Goal: Task Accomplishment & Management: Manage account settings

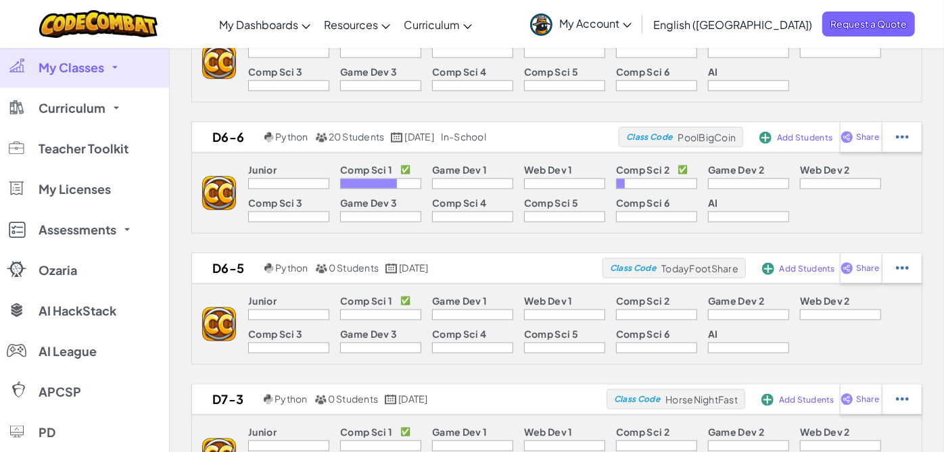
scroll to position [901, 0]
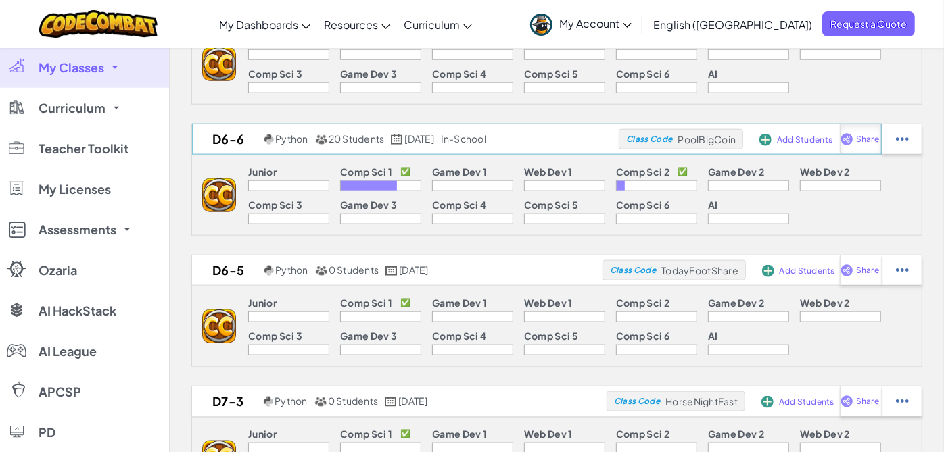
select select "write"
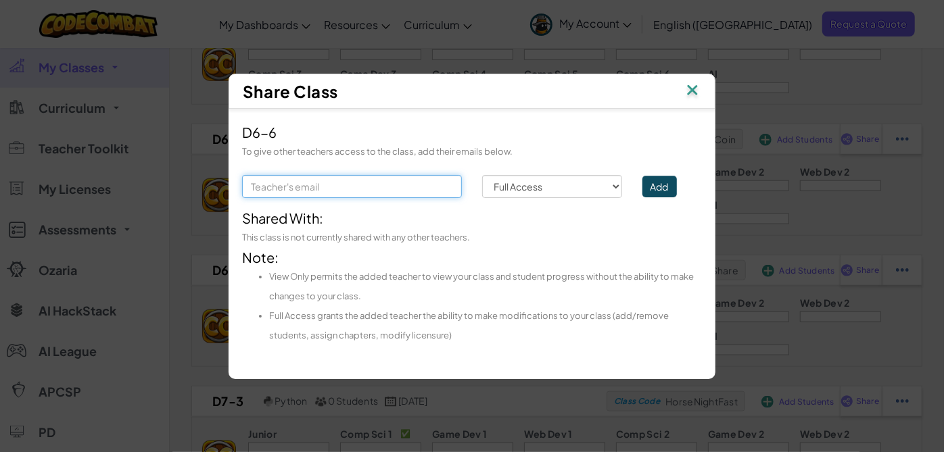
click at [351, 183] on input "text" at bounding box center [352, 186] width 220 height 23
click at [259, 189] on input "ca" at bounding box center [352, 186] width 220 height 23
type input "casandra.davis@bartow.k12.ga.us"
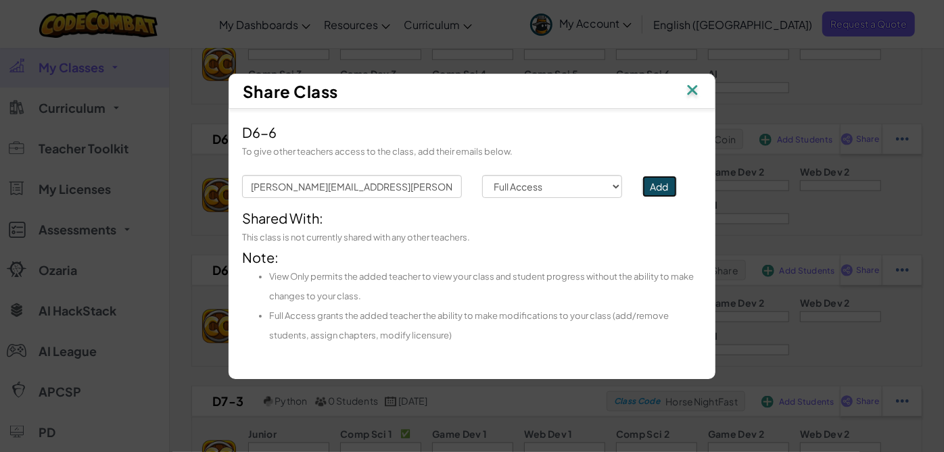
click at [664, 187] on button "Add" at bounding box center [659, 187] width 34 height 22
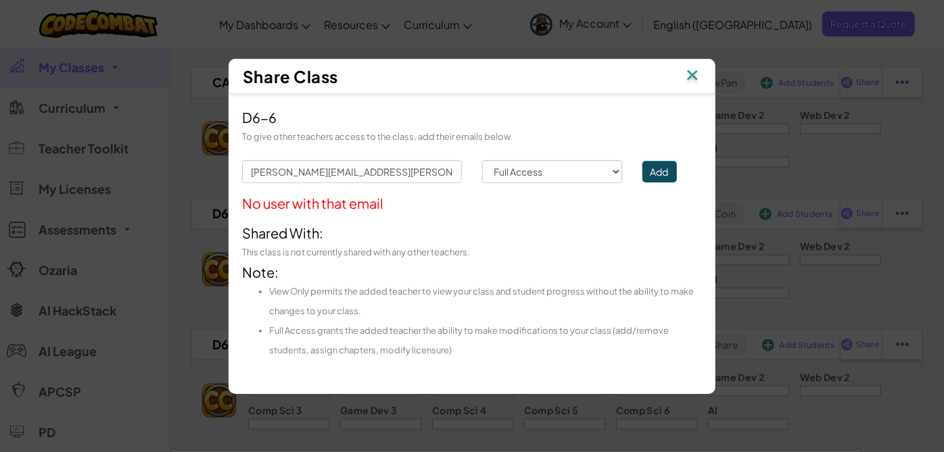
scroll to position [826, 0]
click at [691, 74] on img at bounding box center [693, 76] width 18 height 20
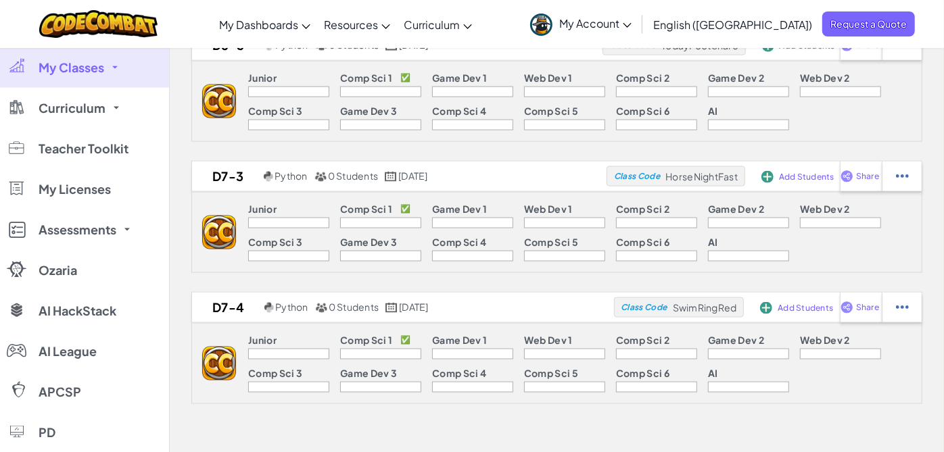
scroll to position [1352, 0]
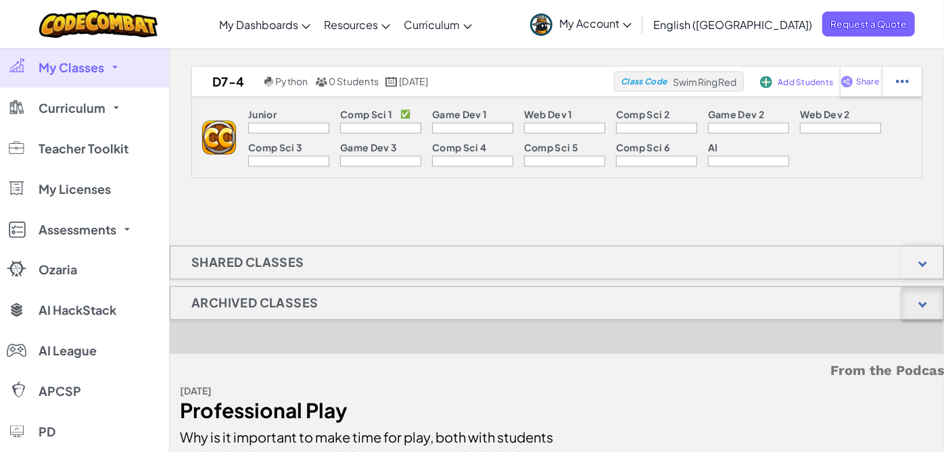
click at [923, 303] on div at bounding box center [922, 303] width 42 height 32
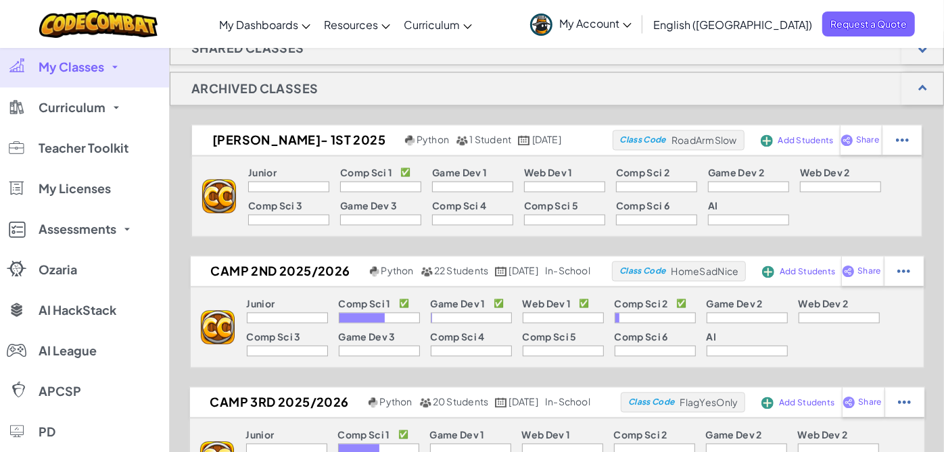
scroll to position [1577, 0]
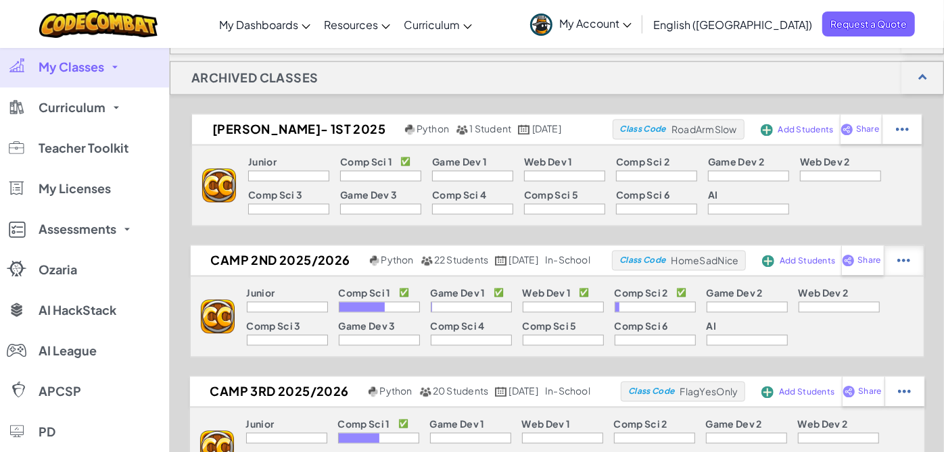
click at [909, 136] on img at bounding box center [902, 130] width 13 height 12
select select "blocks-and-code"
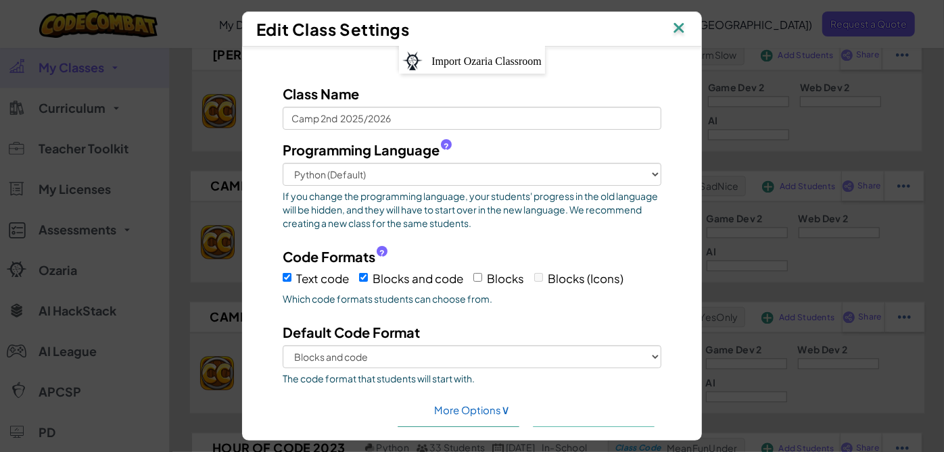
scroll to position [0, 0]
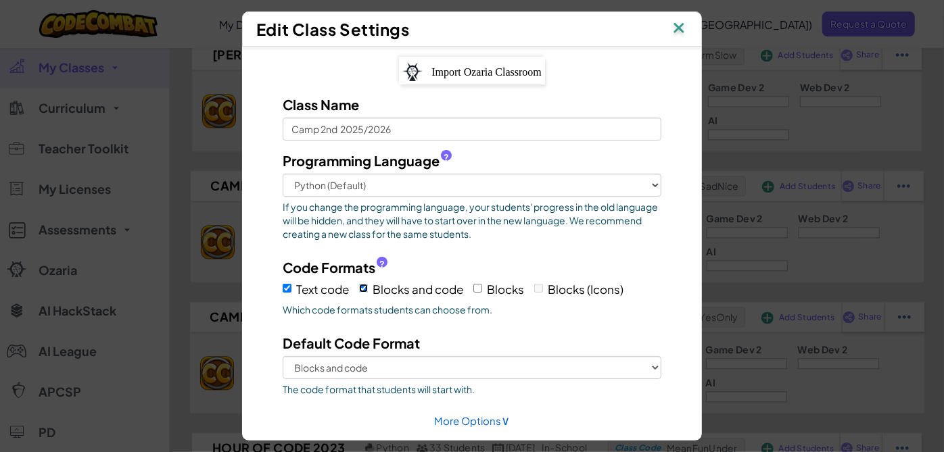
click at [359, 285] on input "Blocks and code" at bounding box center [363, 288] width 9 height 9
checkbox input "false"
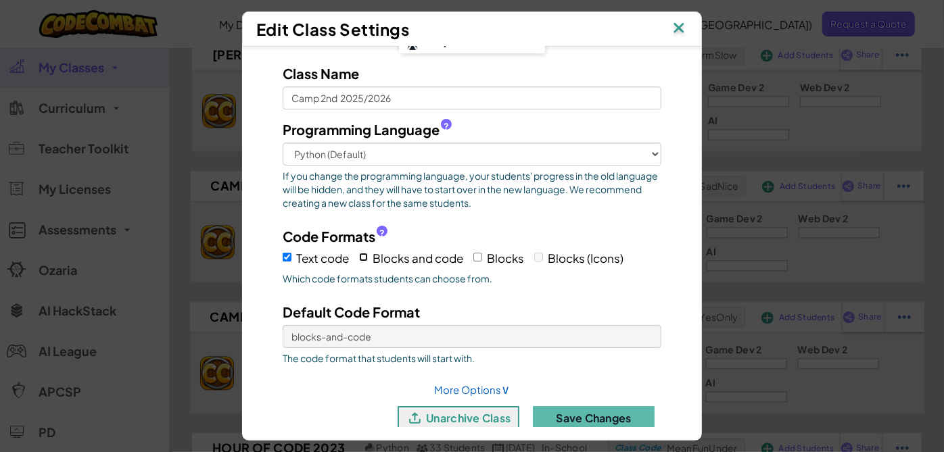
scroll to position [48, 0]
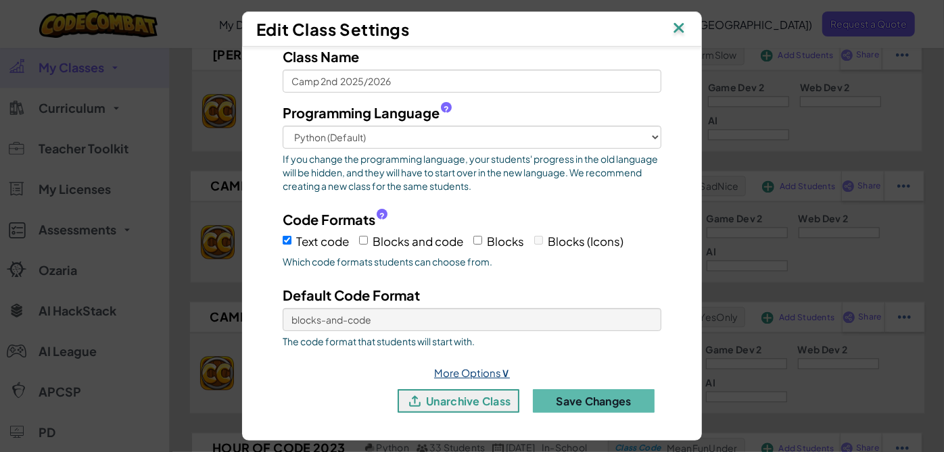
click at [494, 368] on link "More Options ∨" at bounding box center [472, 372] width 76 height 13
select select "in-school"
select select
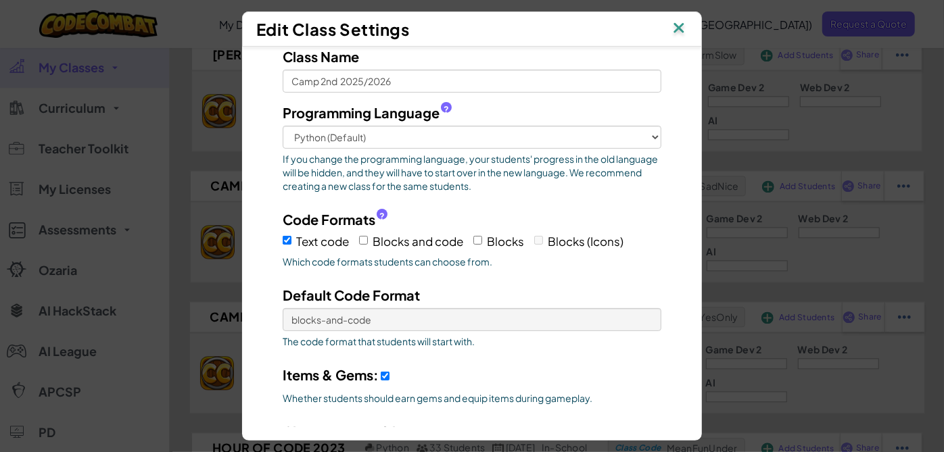
scroll to position [199, 0]
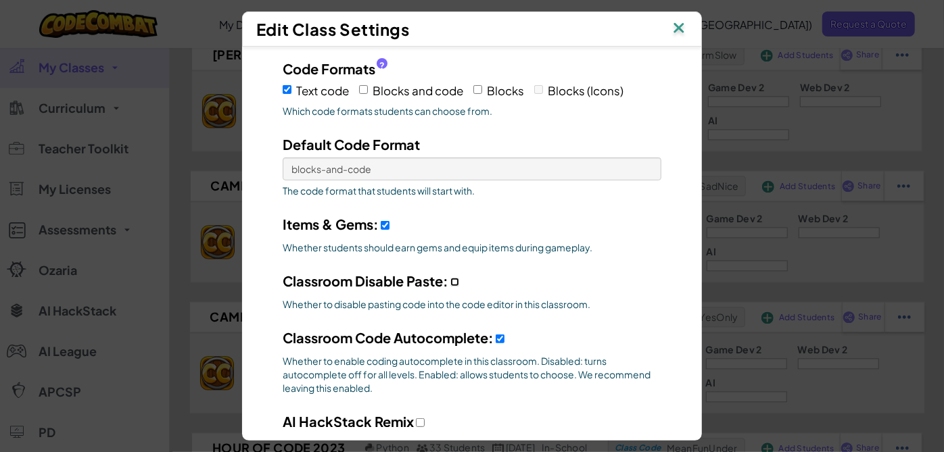
click at [452, 280] on input "Classroom Disable Paste:" at bounding box center [454, 282] width 9 height 9
checkbox input "true"
select select
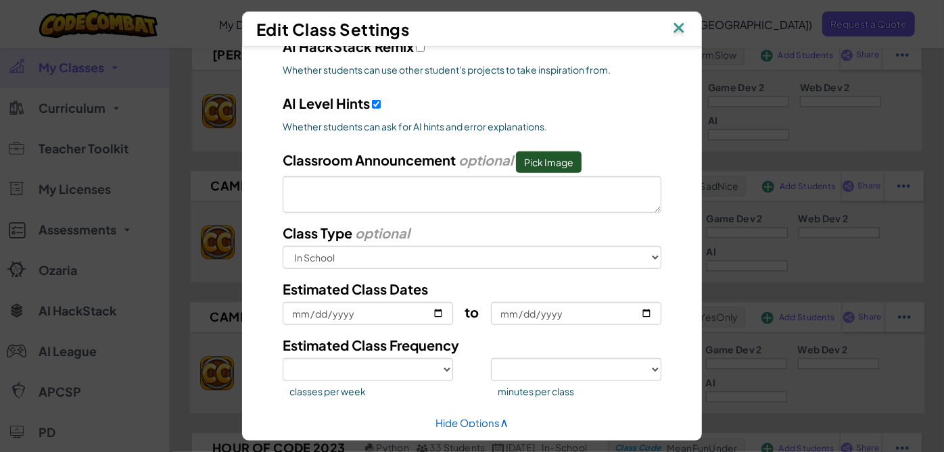
scroll to position [623, 0]
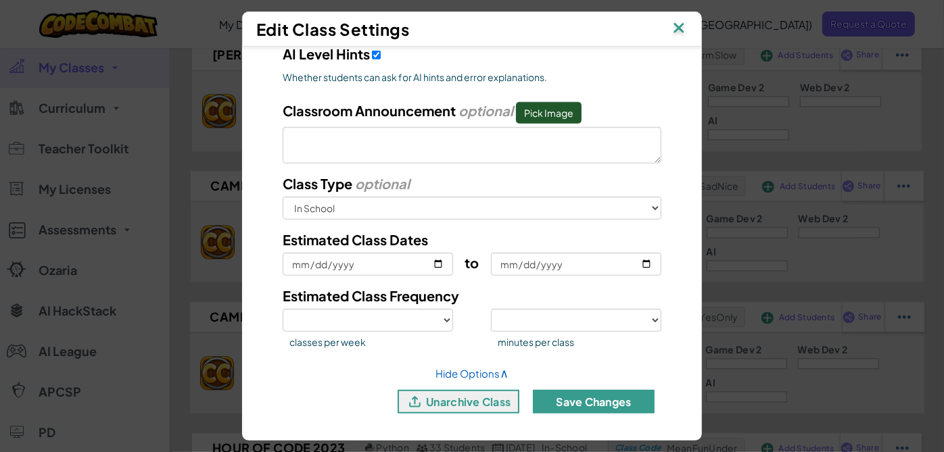
click at [583, 401] on button "Save Changes" at bounding box center [594, 402] width 122 height 24
checkbox input "true"
select select
select select "blocks-and-code"
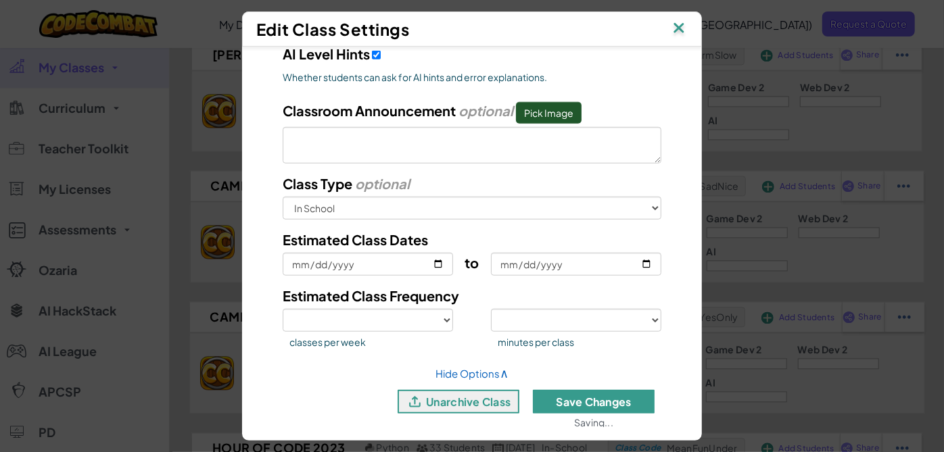
select select
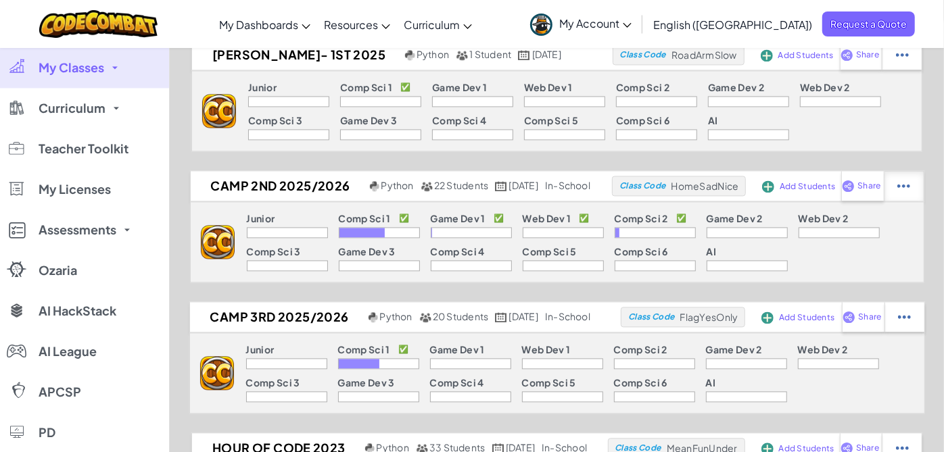
click at [909, 61] on img at bounding box center [902, 55] width 13 height 12
select select "blocks-and-code"
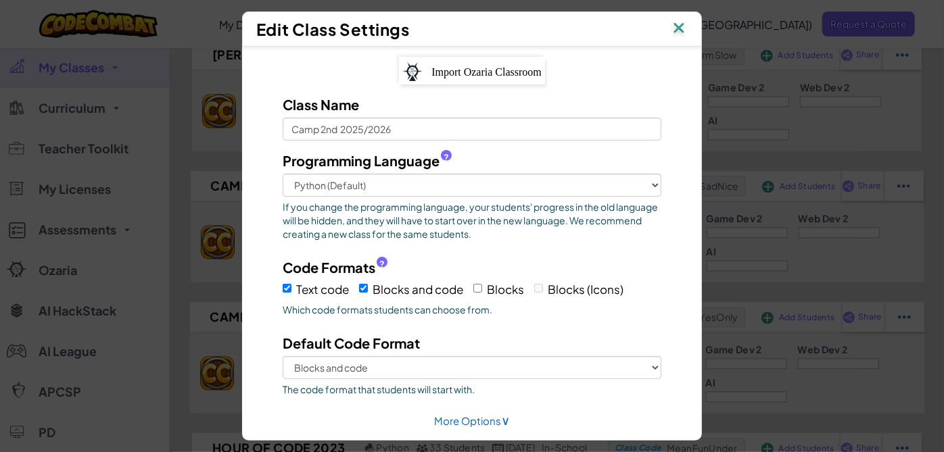
scroll to position [48, 0]
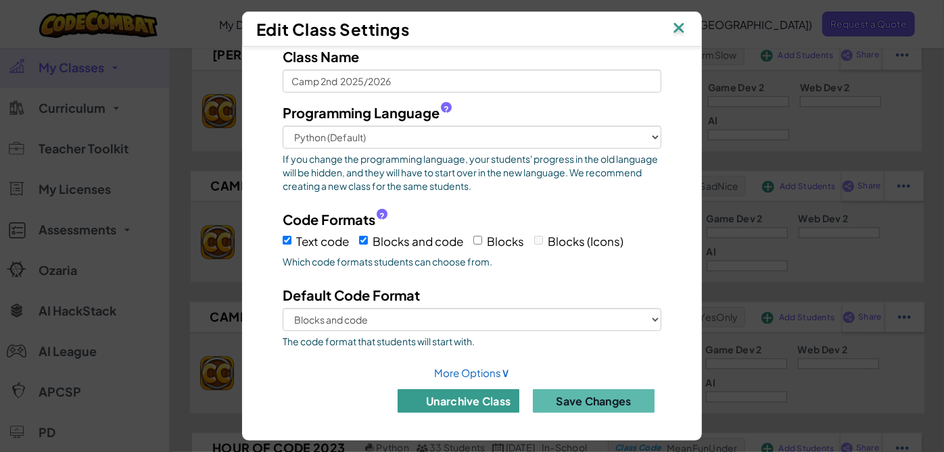
click at [465, 401] on button "unarchive class" at bounding box center [459, 401] width 122 height 24
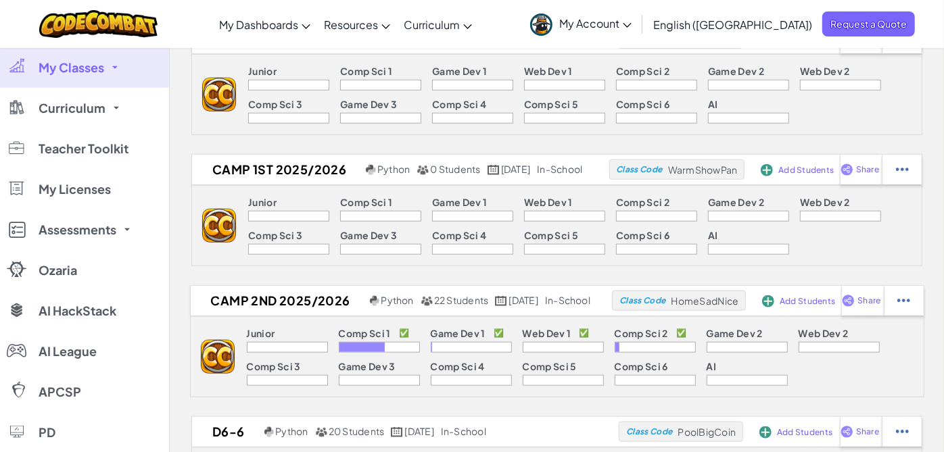
scroll to position [732, 0]
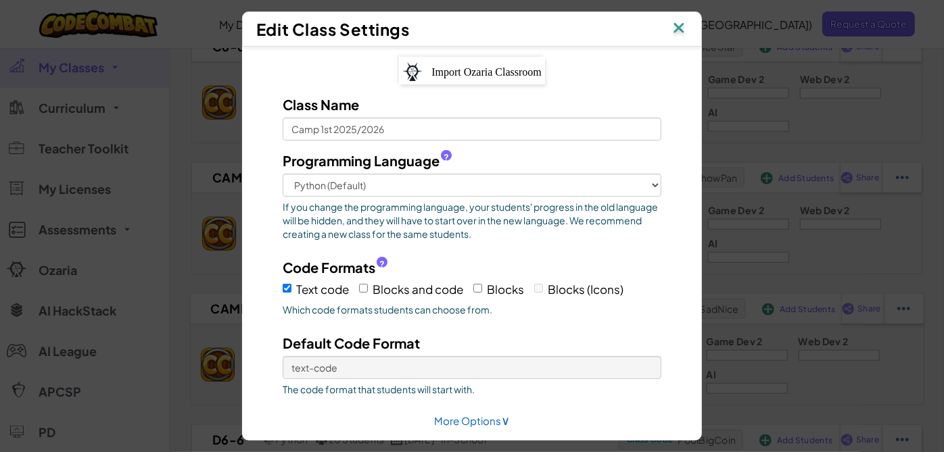
scroll to position [48, 0]
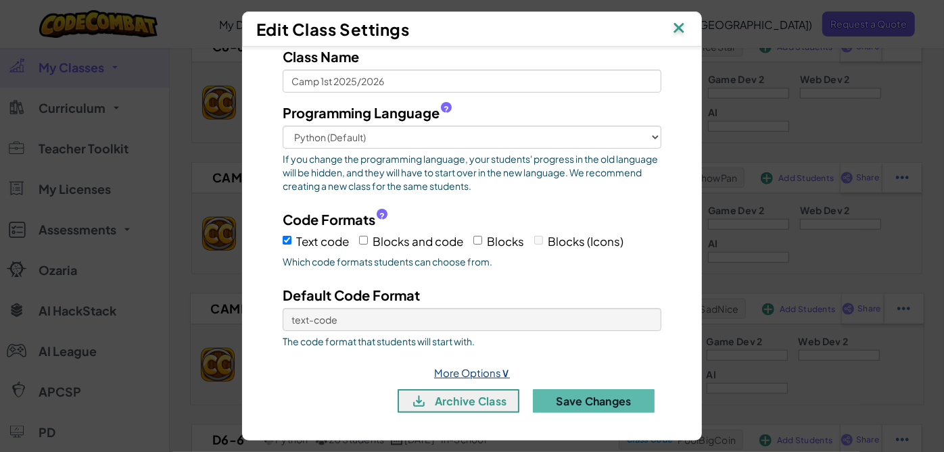
click at [456, 368] on link "More Options ∨" at bounding box center [472, 372] width 76 height 13
select select "in-school"
select select
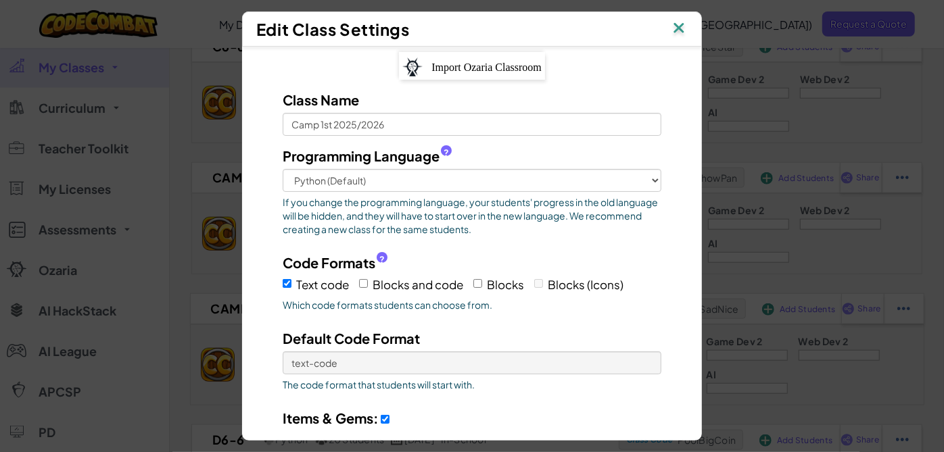
scroll to position [0, 0]
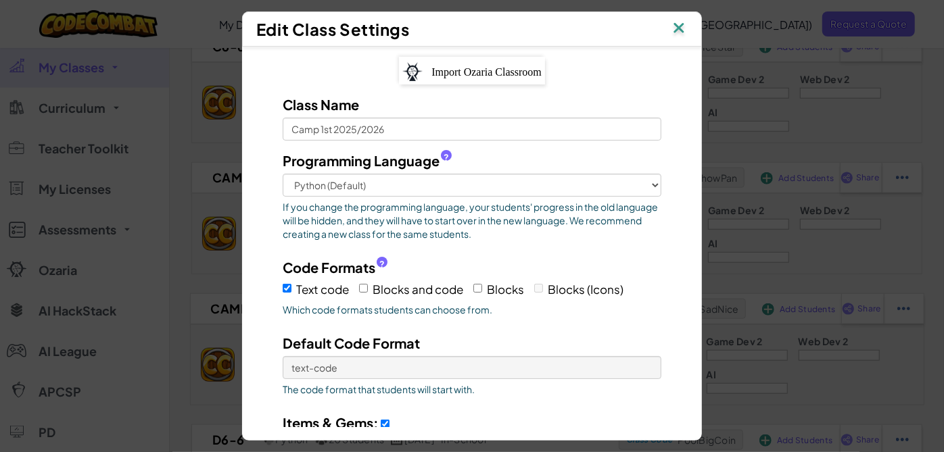
click at [677, 28] on img at bounding box center [679, 29] width 18 height 20
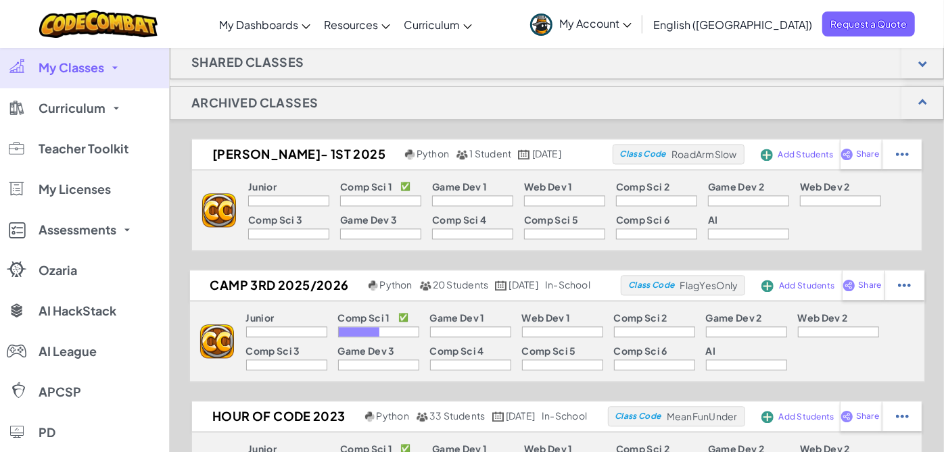
scroll to position [1708, 0]
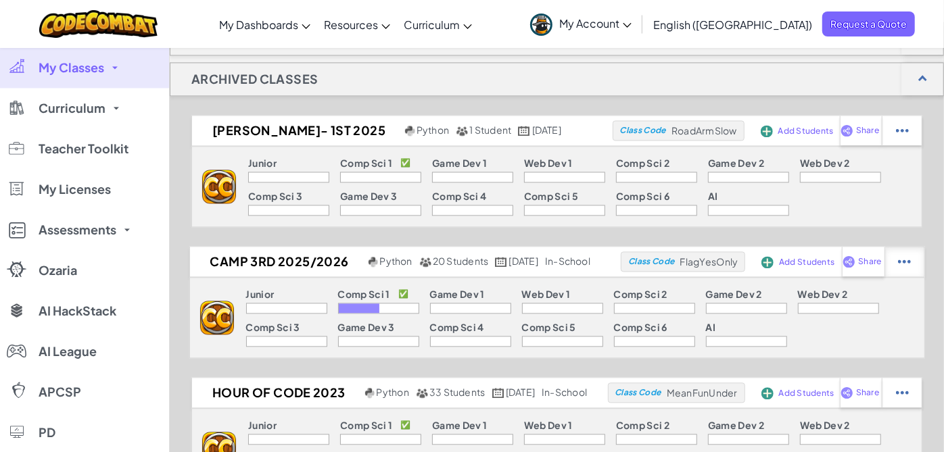
click at [922, 145] on div at bounding box center [902, 131] width 40 height 30
select select "blocks-and-code"
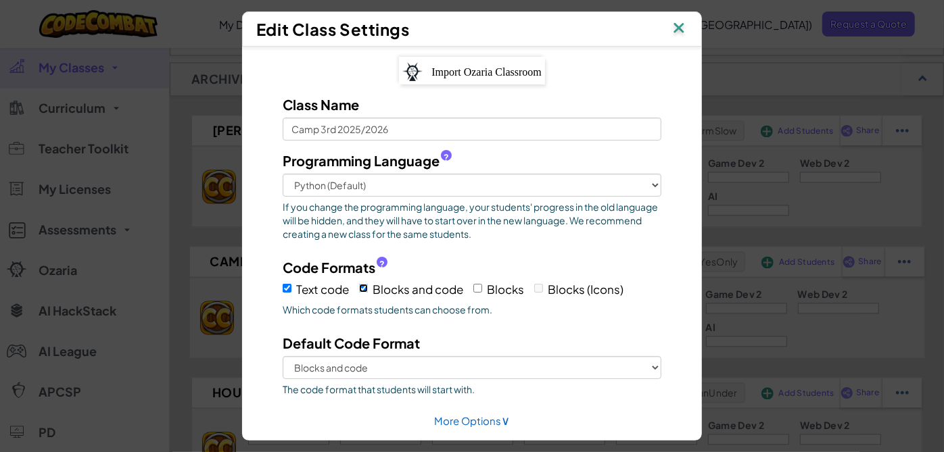
click at [360, 287] on input "Blocks and code" at bounding box center [363, 288] width 9 height 9
checkbox input "false"
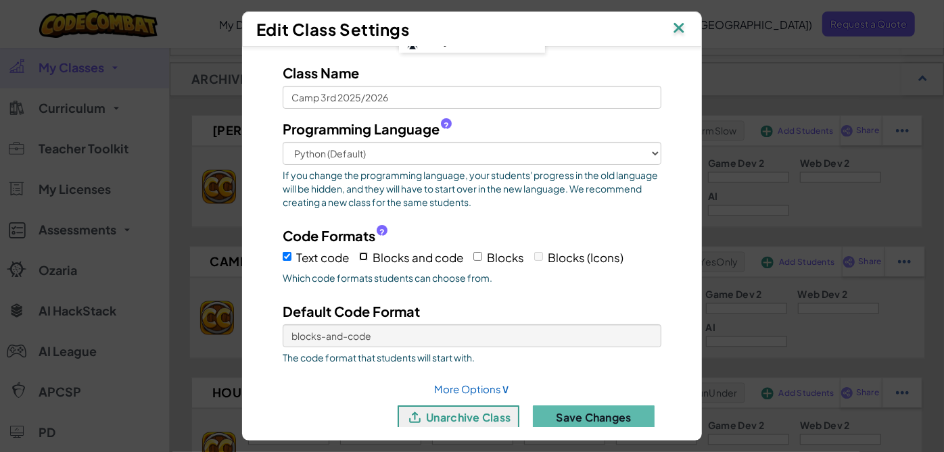
scroll to position [48, 0]
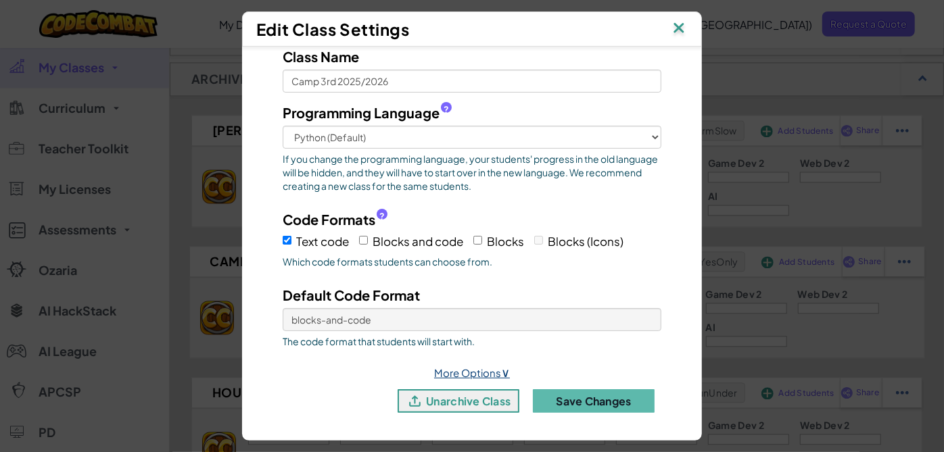
click at [479, 369] on link "More Options ∨" at bounding box center [472, 372] width 76 height 13
select select "in-school"
select select
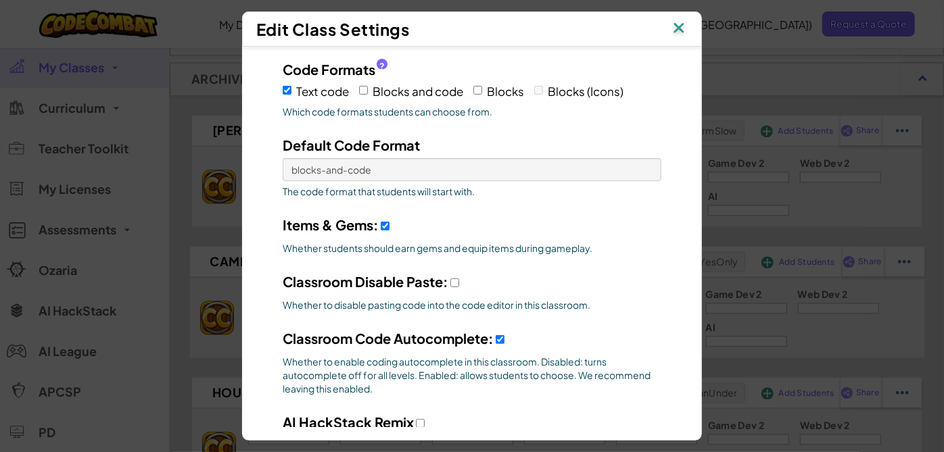
scroll to position [199, 0]
click at [450, 281] on input "Classroom Disable Paste:" at bounding box center [454, 282] width 9 height 9
checkbox input "true"
select select
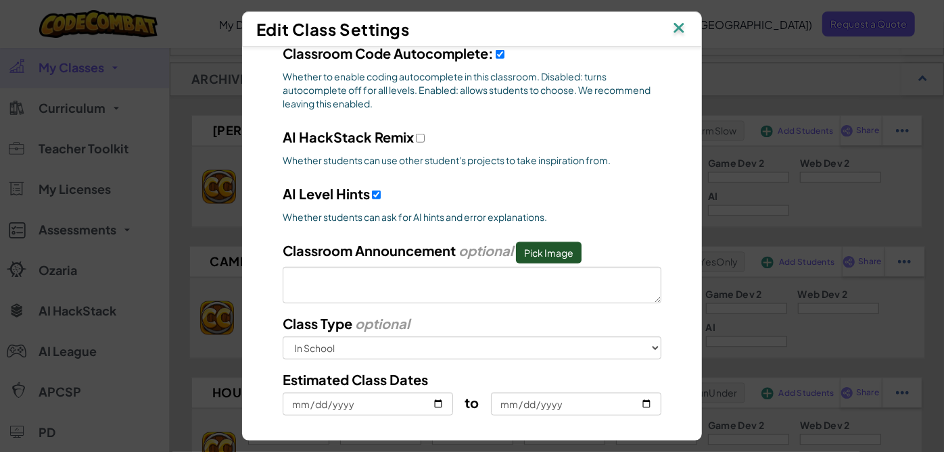
scroll to position [623, 0]
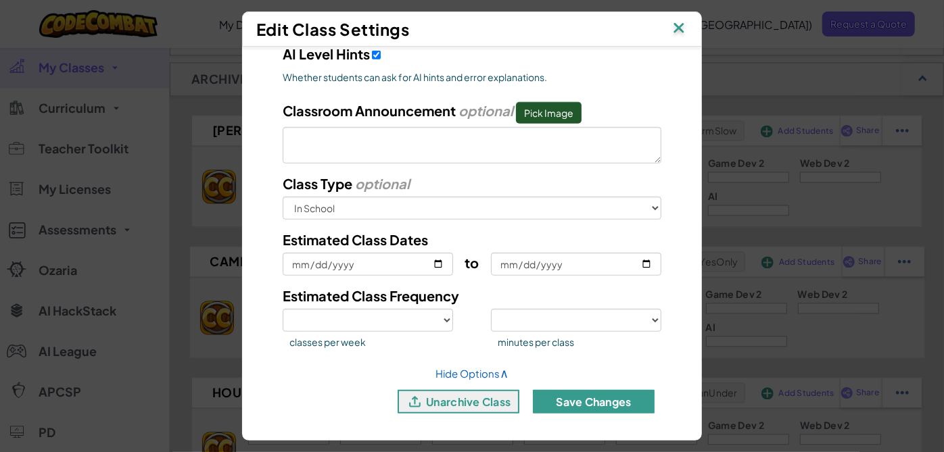
click at [580, 403] on button "Save Changes" at bounding box center [594, 402] width 122 height 24
checkbox input "true"
select select
select select "blocks-and-code"
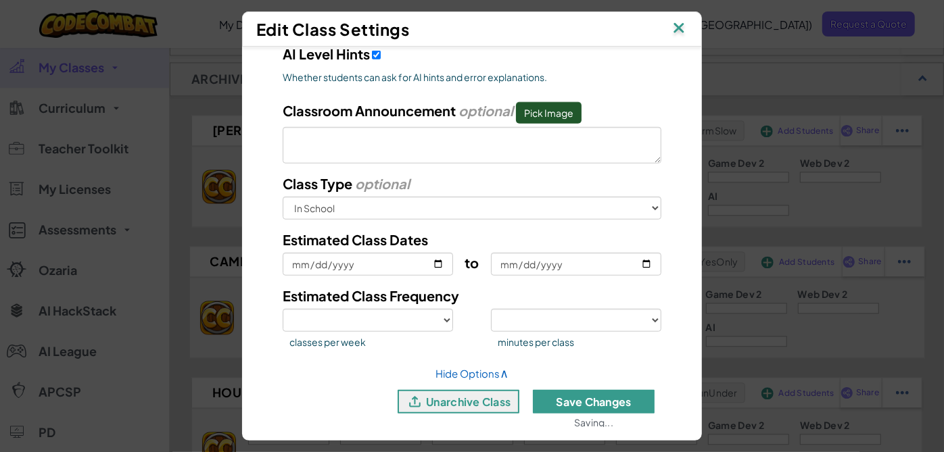
select select
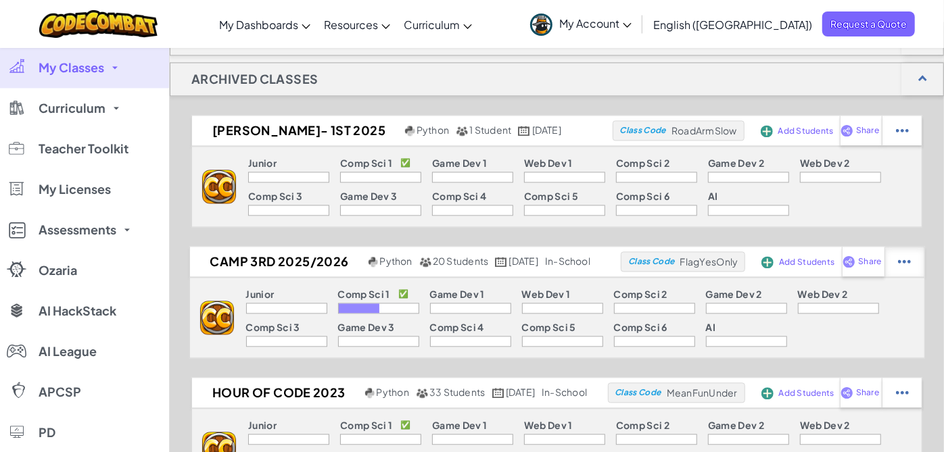
click at [909, 137] on img at bounding box center [902, 130] width 13 height 12
select select "blocks-and-code"
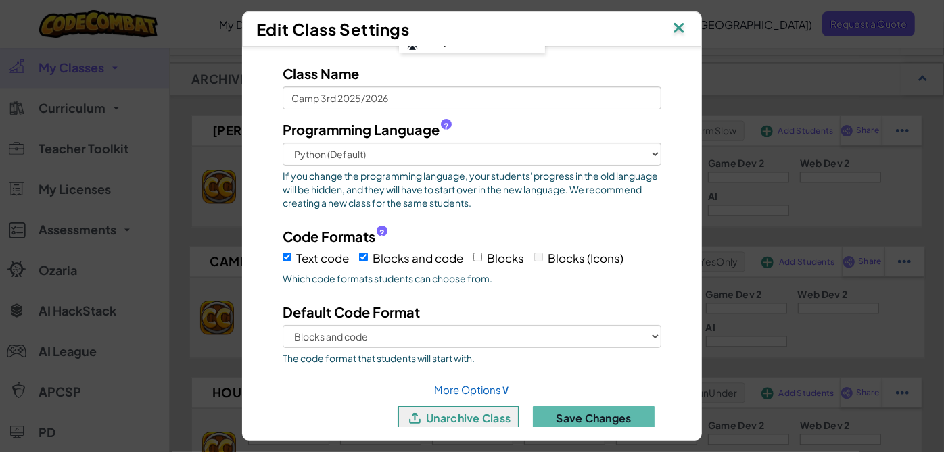
scroll to position [48, 0]
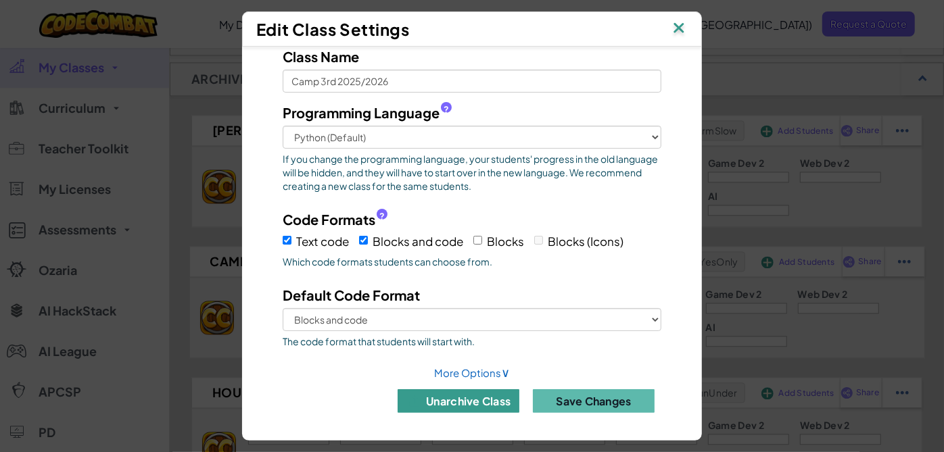
click at [465, 394] on button "unarchive class" at bounding box center [459, 401] width 122 height 24
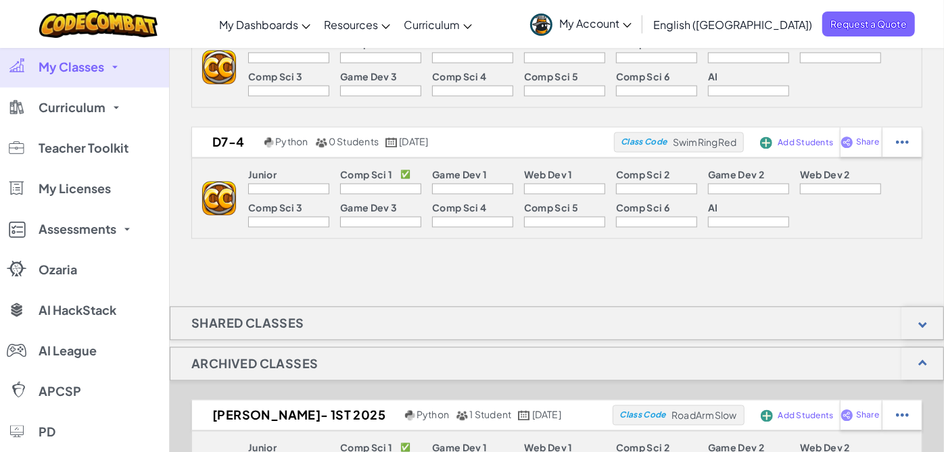
scroll to position [1577, 0]
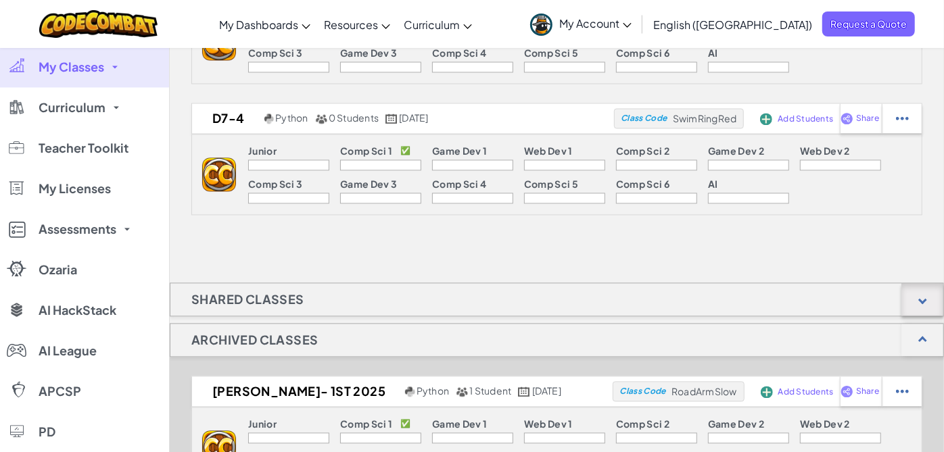
click at [933, 297] on div at bounding box center [922, 300] width 42 height 32
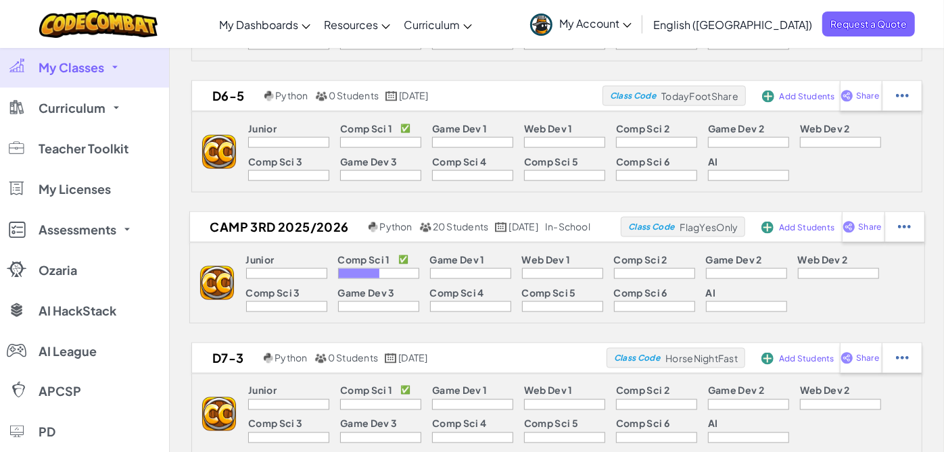
scroll to position [1201, 0]
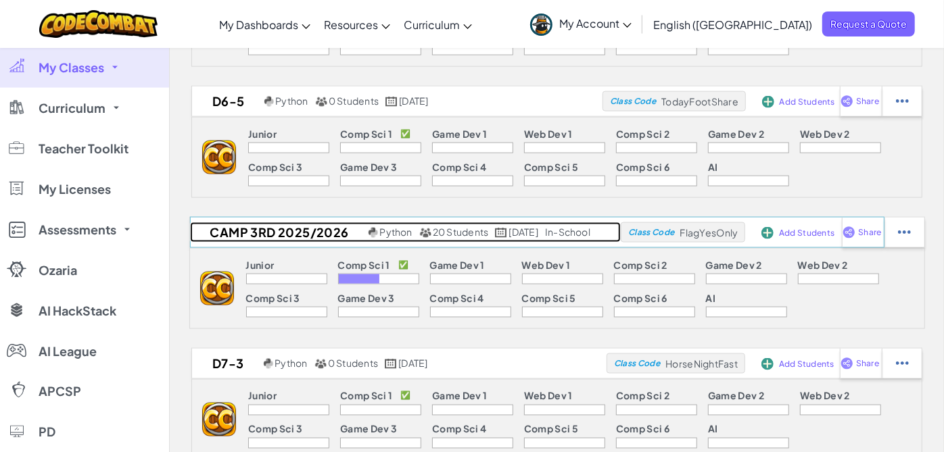
click at [280, 224] on h2 "Camp 3rd 2025/2026" at bounding box center [277, 232] width 175 height 20
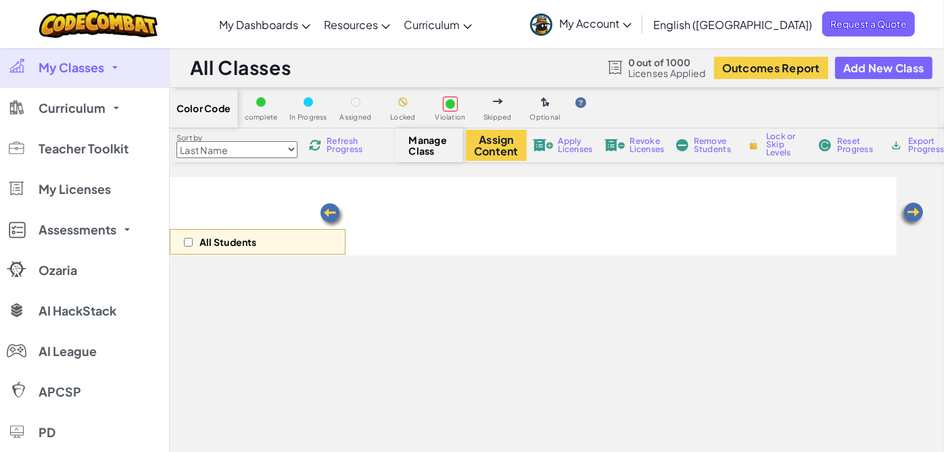
select select "560f1a9f22961295f9427742"
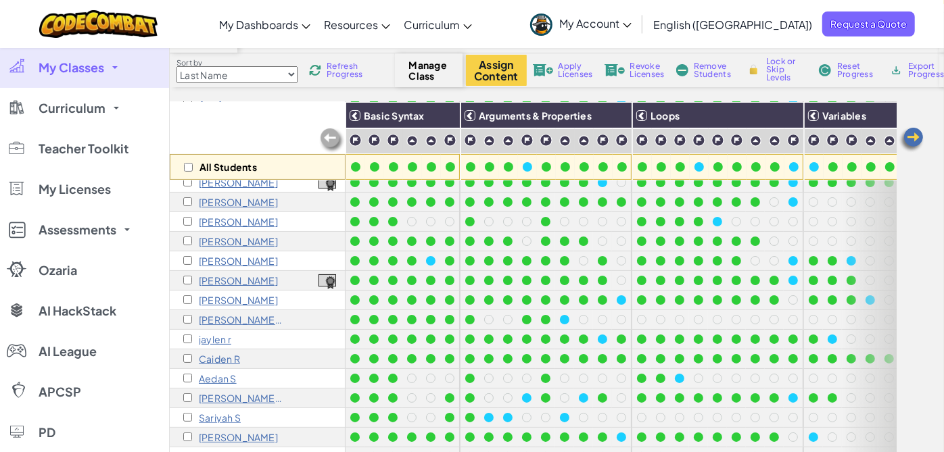
scroll to position [150, 0]
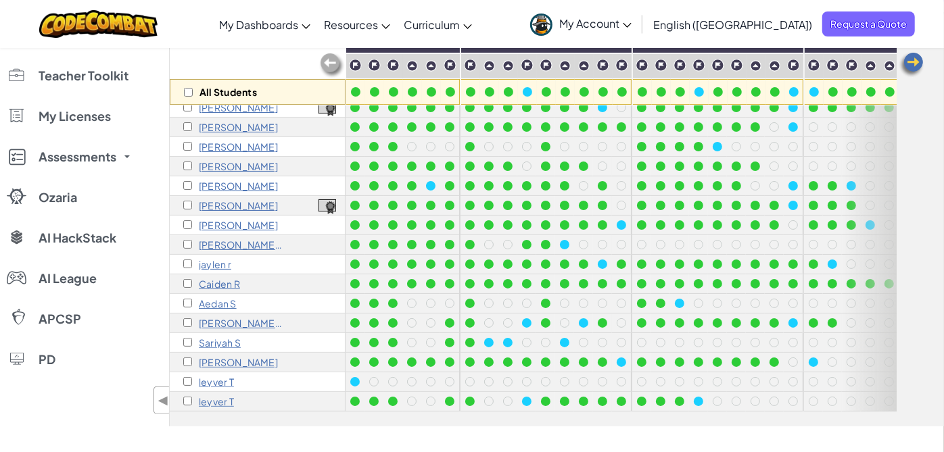
click at [228, 239] on p "Yashvee P" at bounding box center [241, 244] width 85 height 11
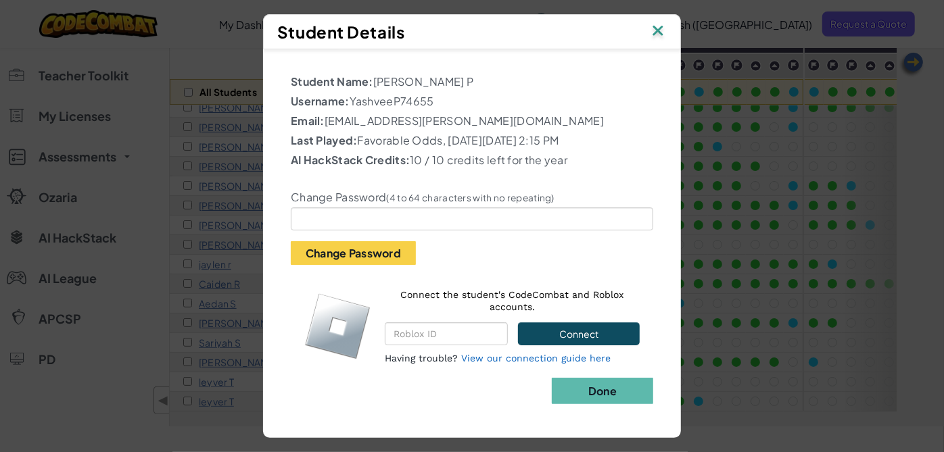
click at [666, 22] on img at bounding box center [658, 32] width 18 height 20
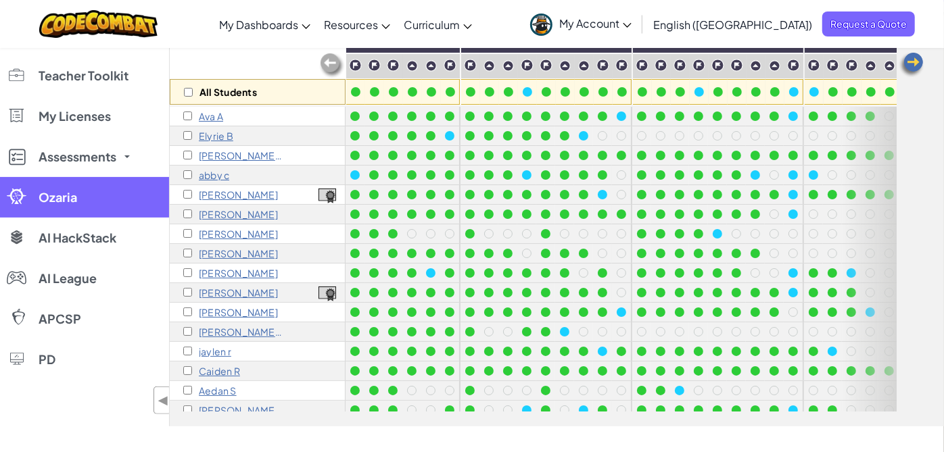
scroll to position [0, 0]
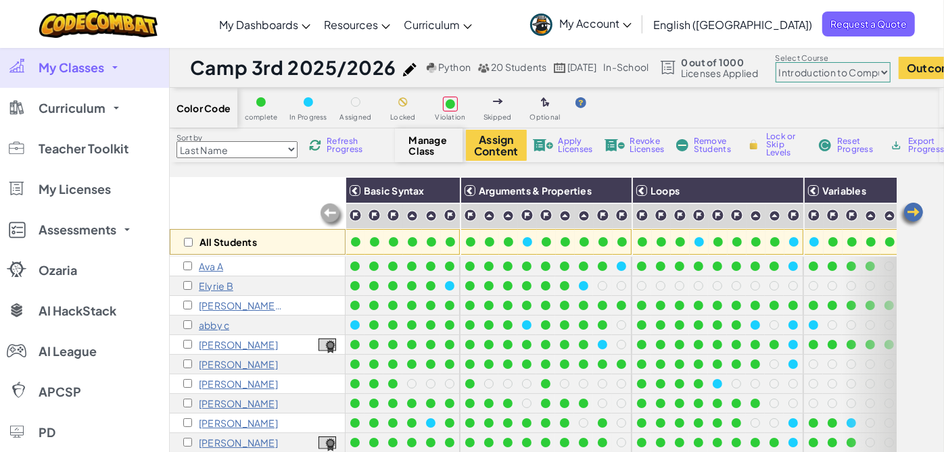
click at [87, 72] on span "My Classes" at bounding box center [72, 68] width 66 height 12
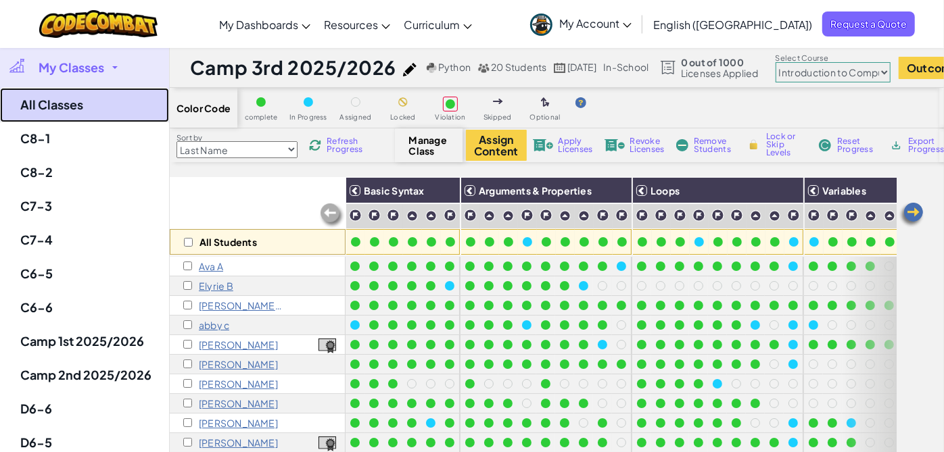
click at [81, 95] on link "All Classes" at bounding box center [84, 105] width 169 height 34
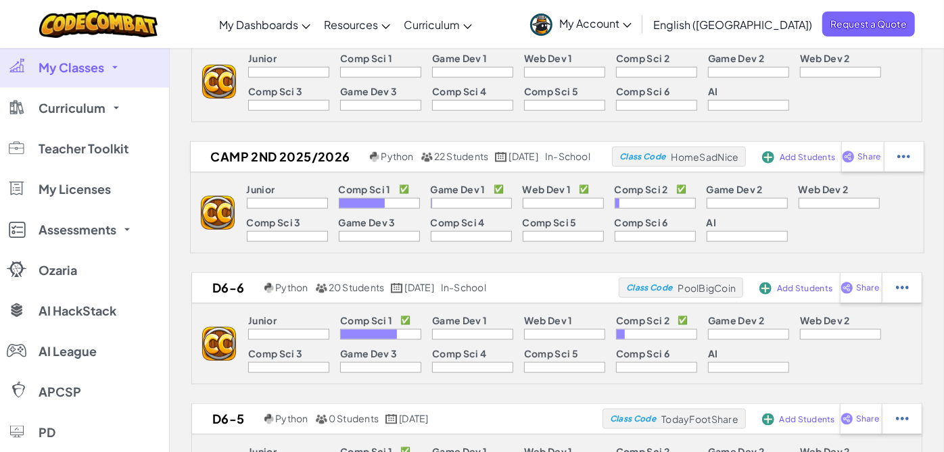
scroll to position [901, 0]
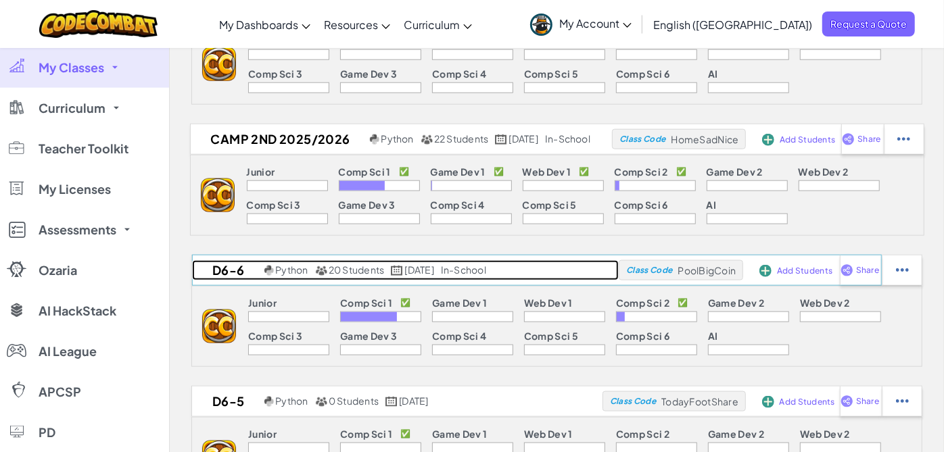
click at [231, 267] on h2 "D6-6" at bounding box center [226, 270] width 69 height 20
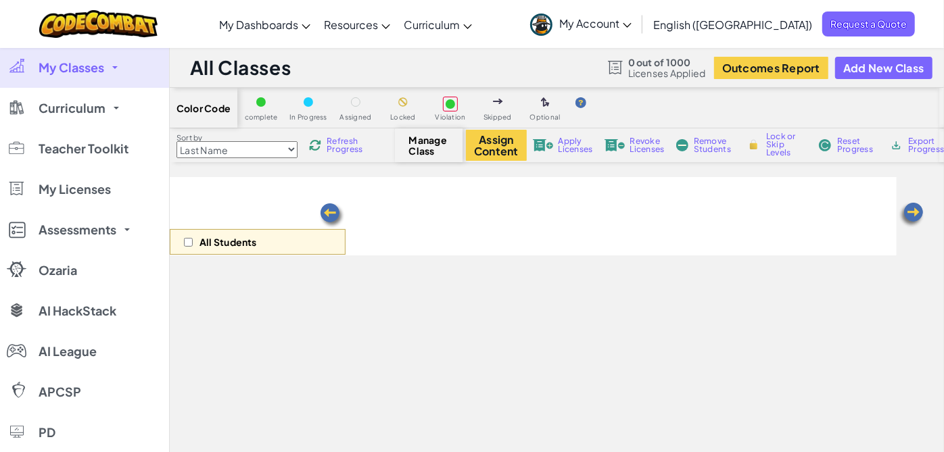
select select "560f1a9f22961295f9427742"
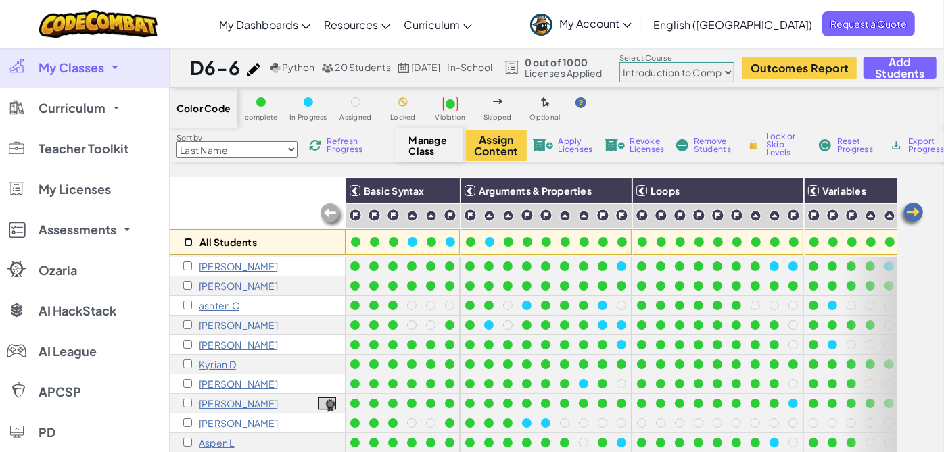
click at [189, 242] on input "checkbox" at bounding box center [188, 242] width 9 height 9
checkbox input "true"
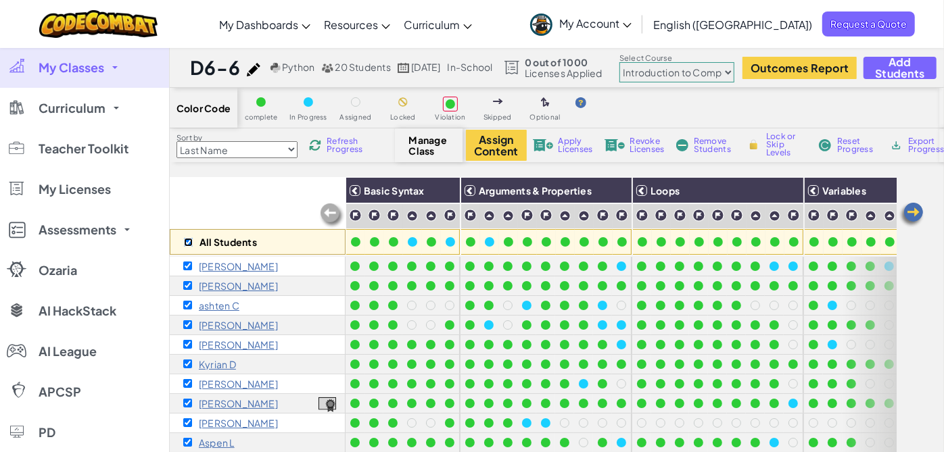
checkbox input "true"
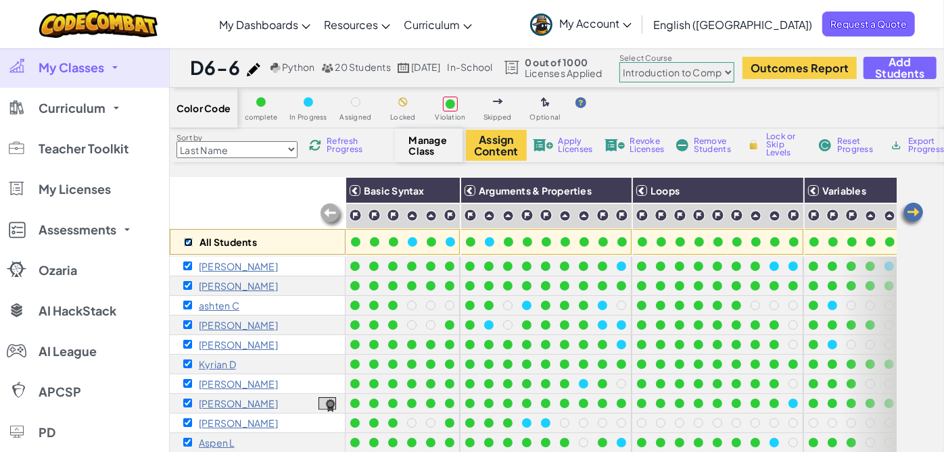
checkbox input "true"
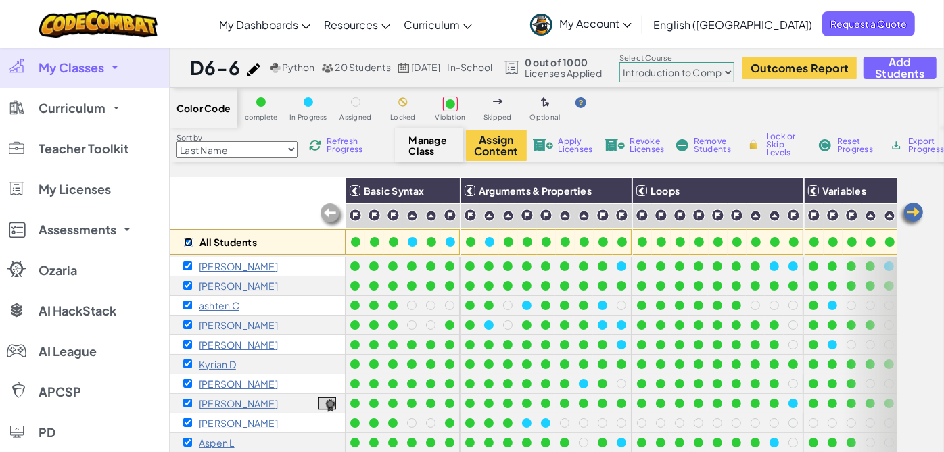
checkbox input "true"
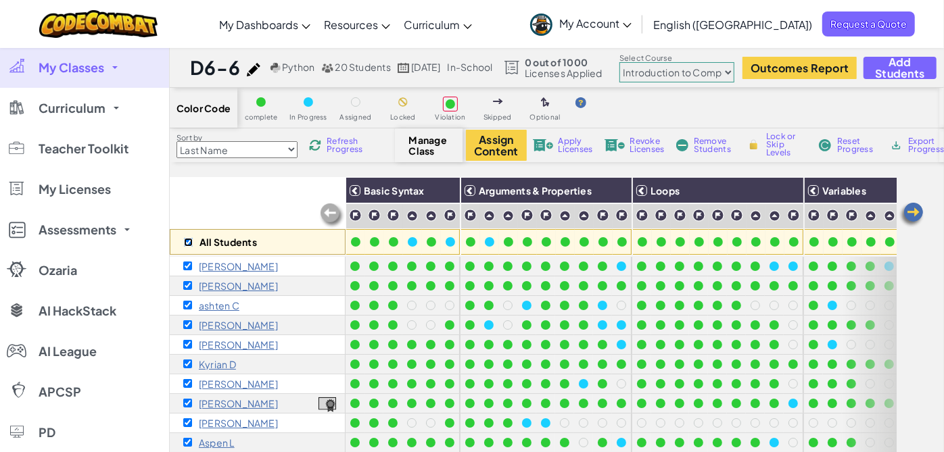
checkbox input "true"
click at [627, 148] on div "Revoke Licenses" at bounding box center [634, 145] width 65 height 9
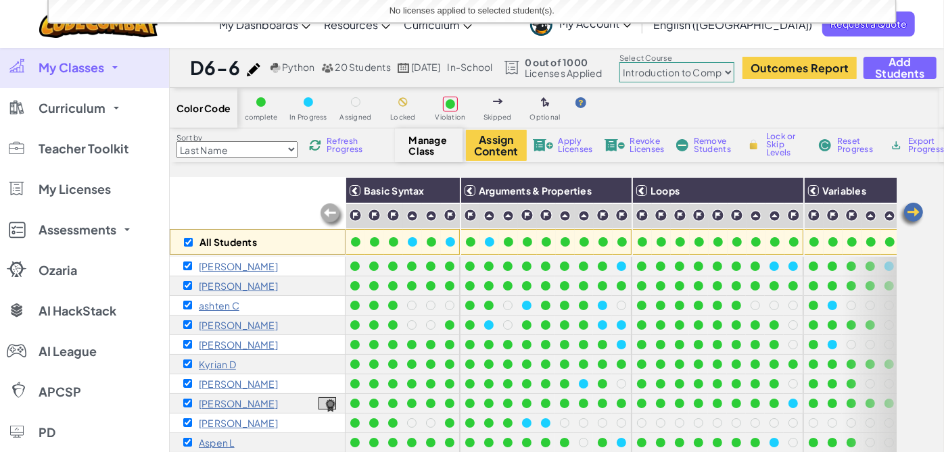
click at [694, 139] on span "Remove Students" at bounding box center [714, 145] width 41 height 16
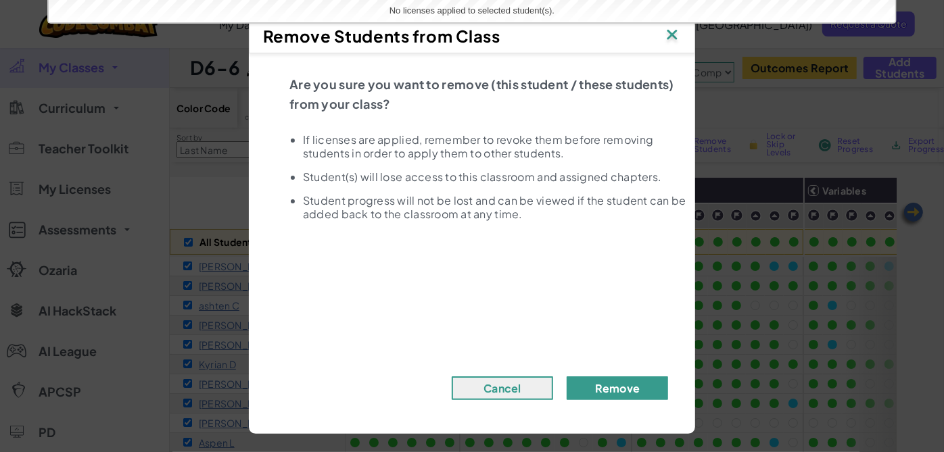
click at [604, 383] on button "Remove" at bounding box center [617, 389] width 101 height 24
click at [617, 383] on button "Remove" at bounding box center [617, 389] width 101 height 24
click at [671, 38] on img at bounding box center [672, 36] width 18 height 20
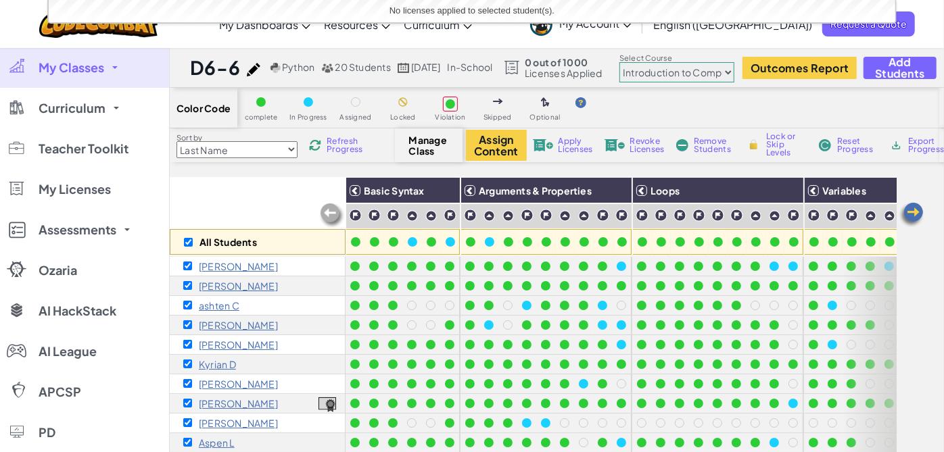
click at [709, 147] on span "Remove Students" at bounding box center [714, 145] width 41 height 16
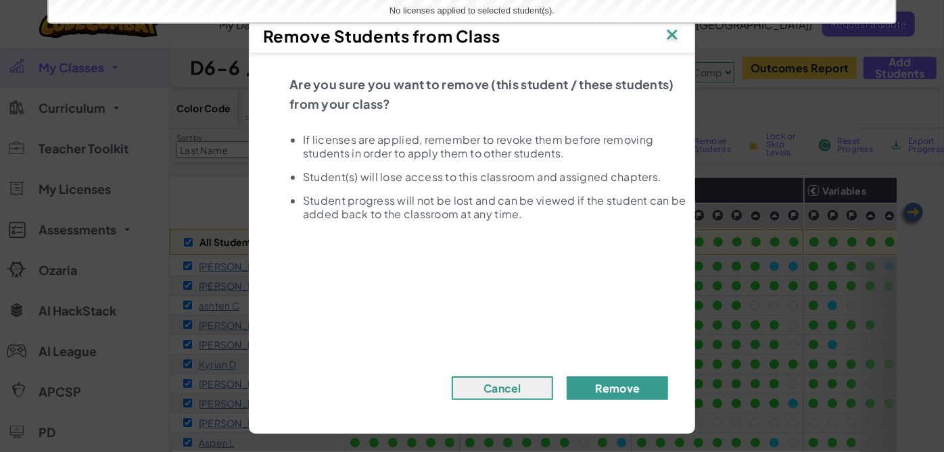
click at [609, 387] on button "Remove" at bounding box center [617, 389] width 101 height 24
click at [567, 377] on button "Remove" at bounding box center [617, 389] width 101 height 24
click at [632, 391] on button "Remove" at bounding box center [617, 389] width 101 height 24
click at [668, 30] on img at bounding box center [672, 36] width 18 height 20
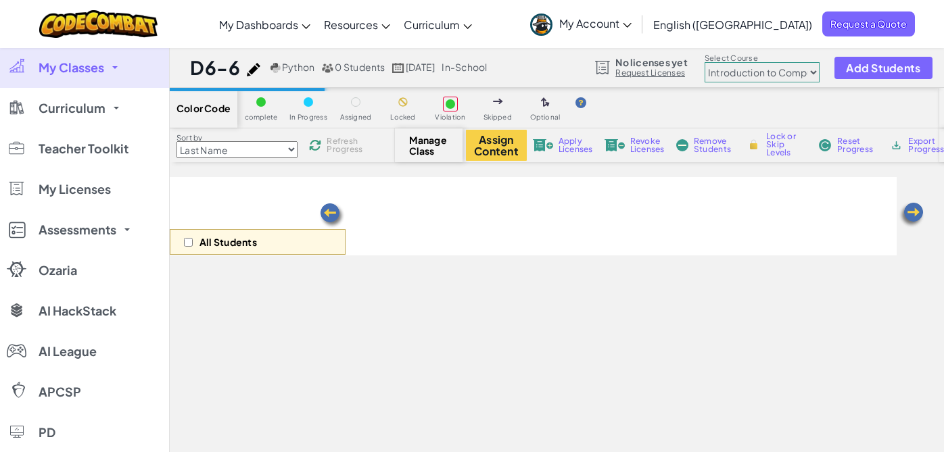
select select "560f1a9f22961295f9427742"
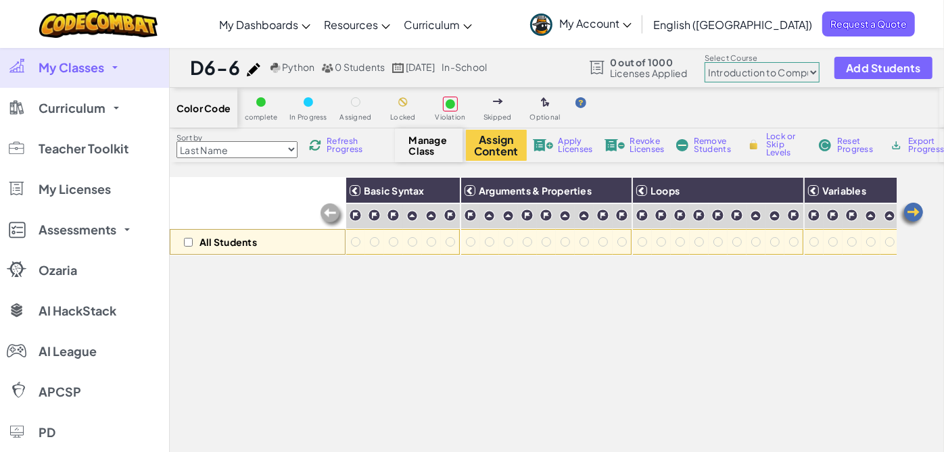
click at [88, 67] on span "My Classes" at bounding box center [72, 68] width 66 height 12
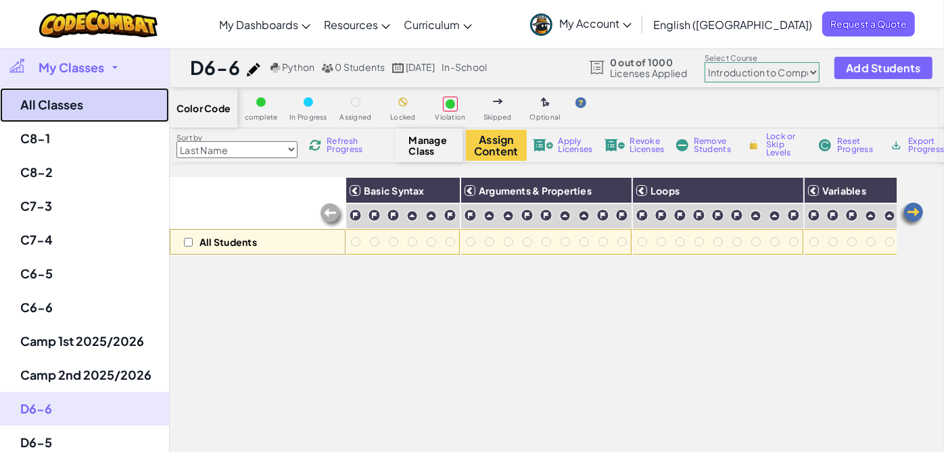
click at [58, 98] on link "All Classes" at bounding box center [84, 105] width 169 height 34
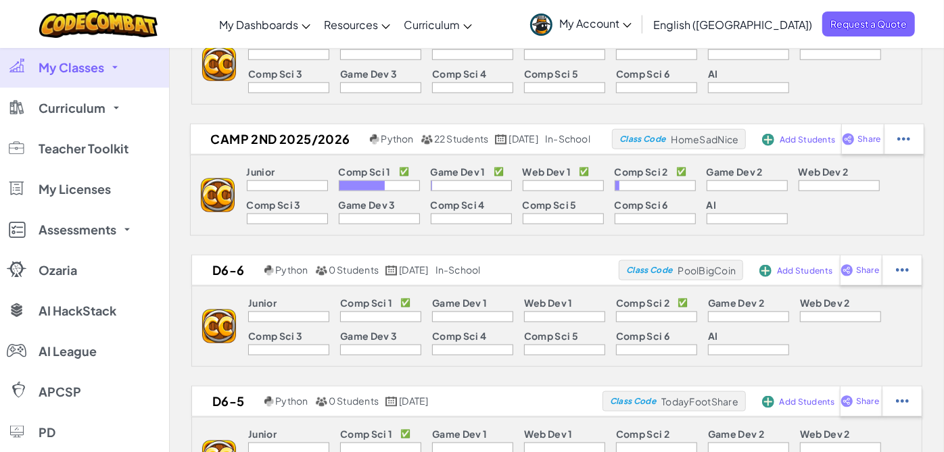
scroll to position [976, 0]
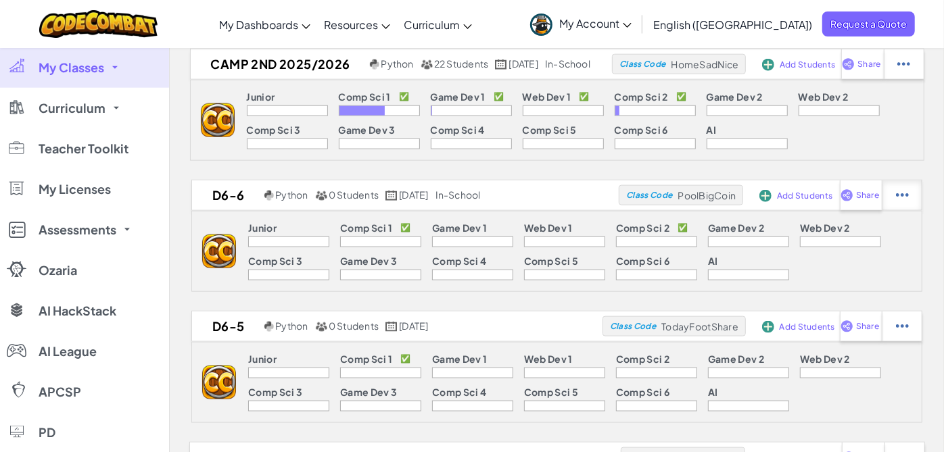
select select "blocks-and-code"
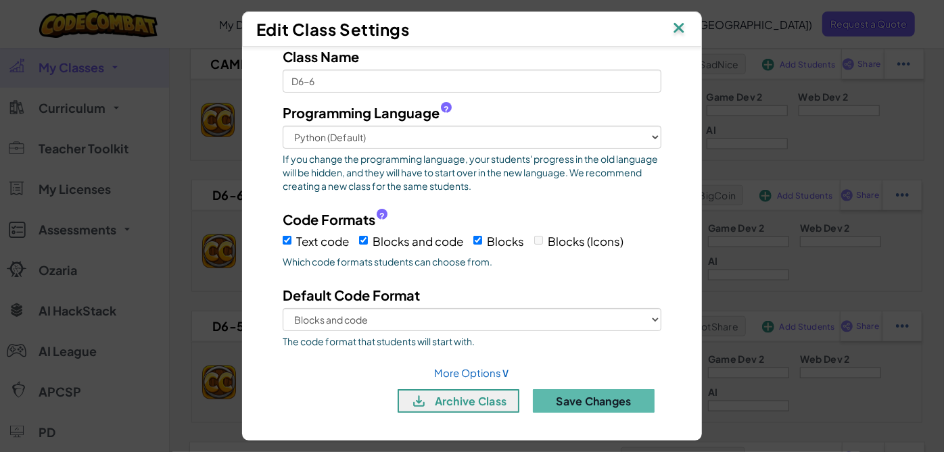
scroll to position [0, 0]
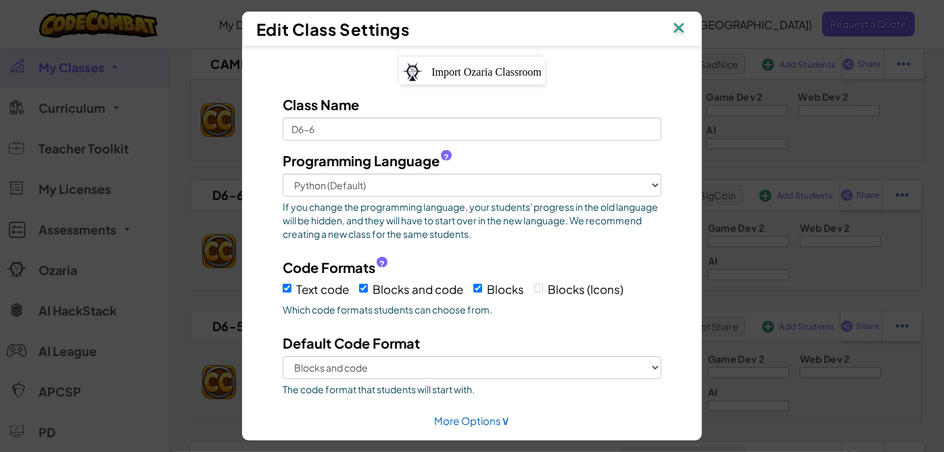
click at [687, 31] on img at bounding box center [679, 29] width 18 height 20
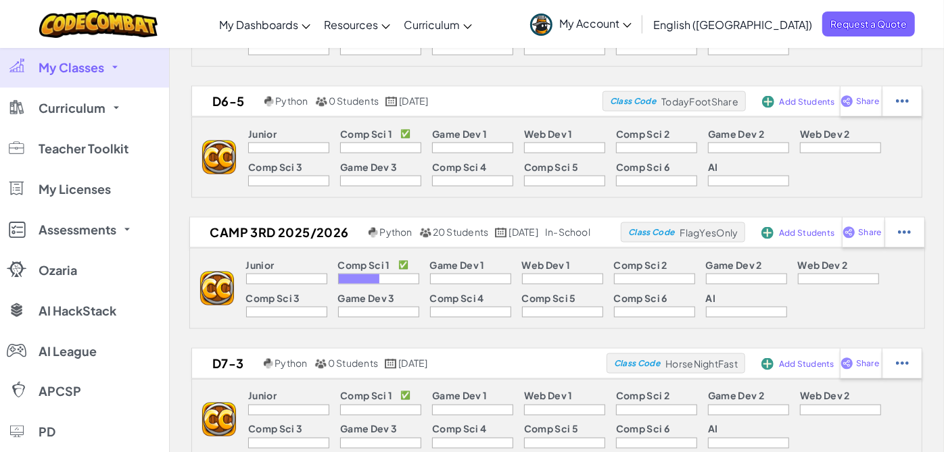
scroll to position [1277, 0]
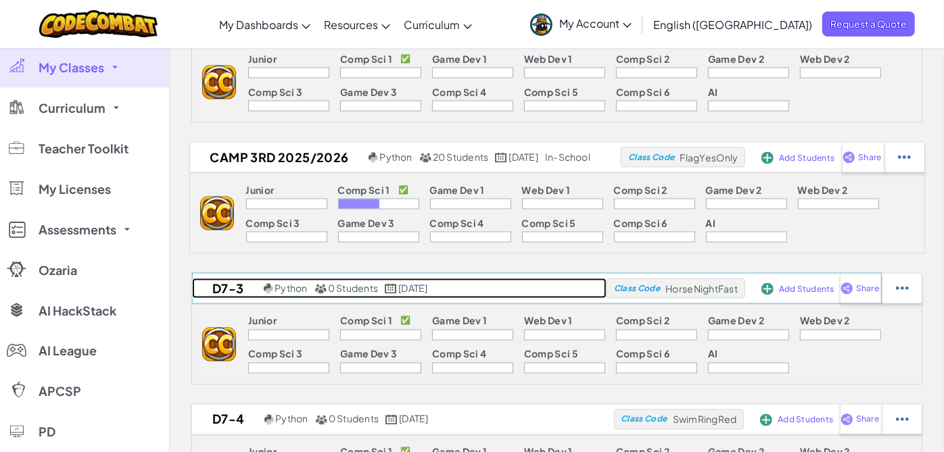
click at [413, 283] on span "[DATE]" at bounding box center [412, 288] width 29 height 12
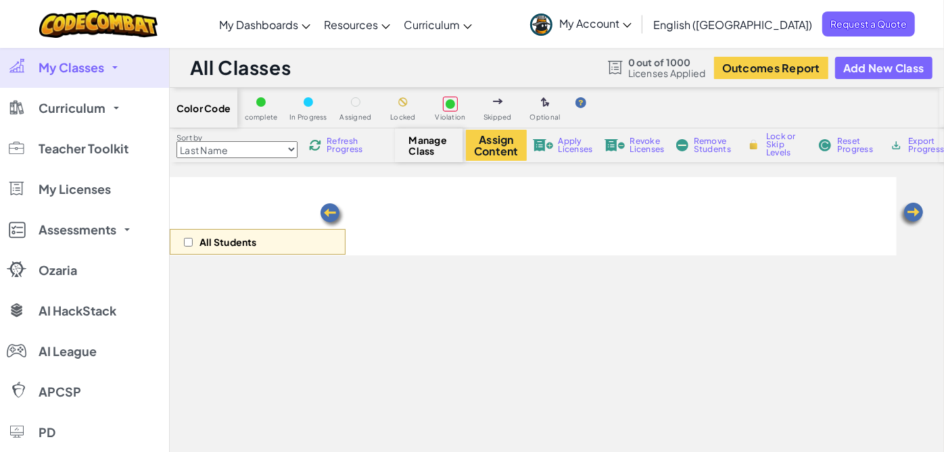
select select "560f1a9f22961295f9427742"
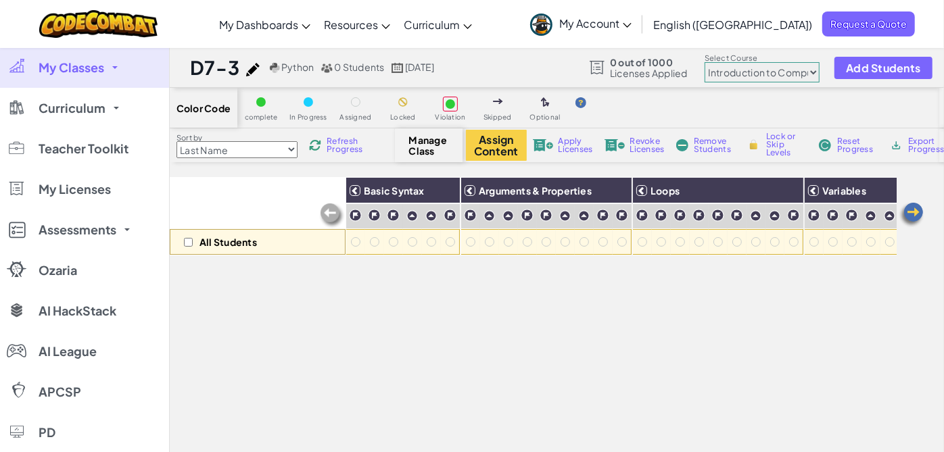
click at [253, 69] on img at bounding box center [253, 70] width 14 height 14
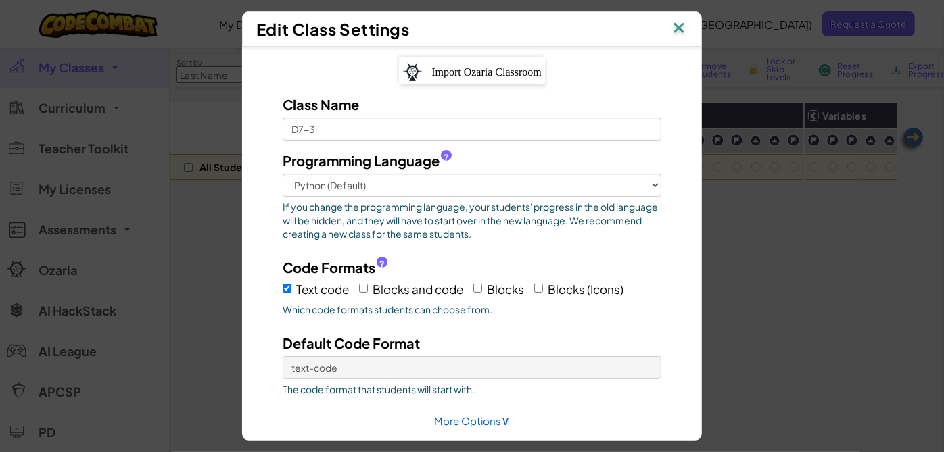
click at [688, 24] on img at bounding box center [679, 29] width 18 height 20
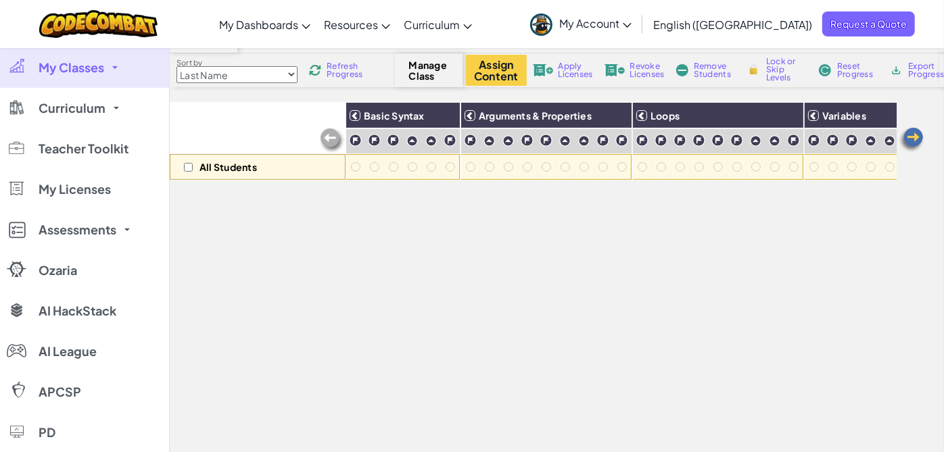
click at [87, 68] on span "My Classes" at bounding box center [72, 68] width 66 height 12
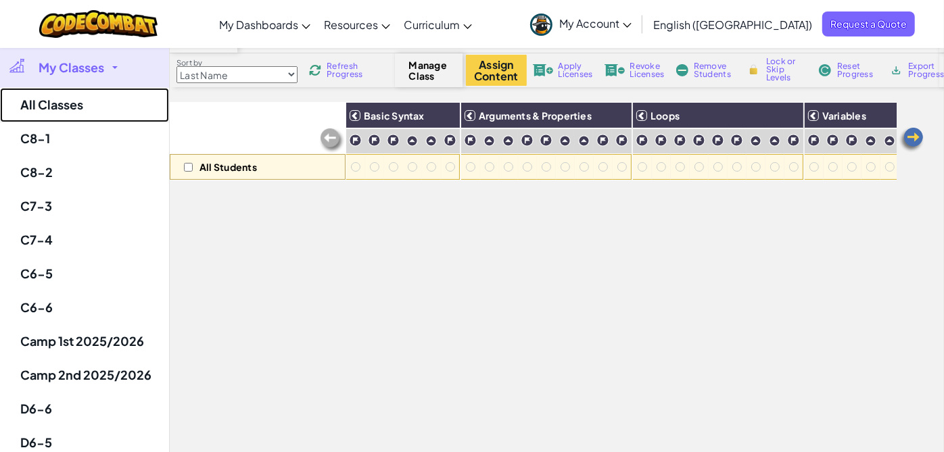
click at [76, 108] on link "All Classes" at bounding box center [84, 105] width 169 height 34
